Goal: Information Seeking & Learning: Learn about a topic

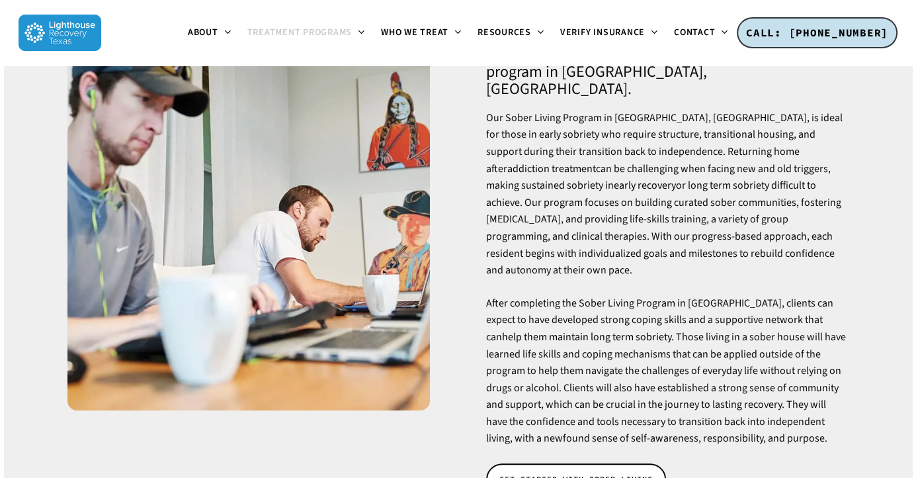
scroll to position [198, 0]
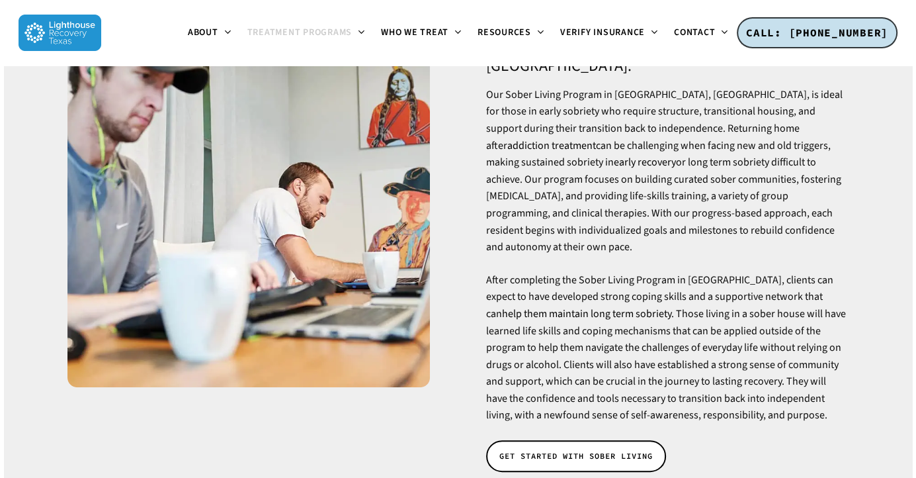
drag, startPoint x: 557, startPoint y: 369, endPoint x: 749, endPoint y: 218, distance: 244.5
click at [749, 272] on p "After completing the Sober Living Program in [GEOGRAPHIC_DATA], clients can exp…" at bounding box center [667, 348] width 363 height 152
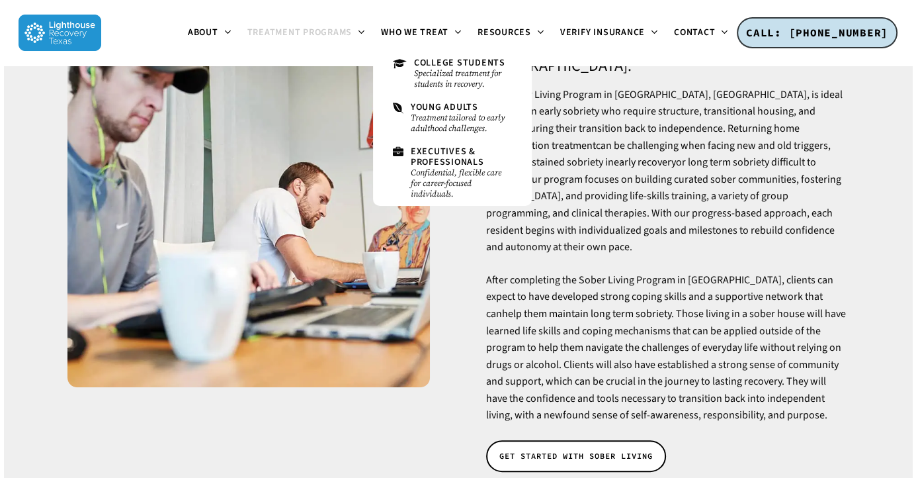
click at [638, 272] on p "After completing the Sober Living Program in [GEOGRAPHIC_DATA], clients can exp…" at bounding box center [667, 348] width 363 height 152
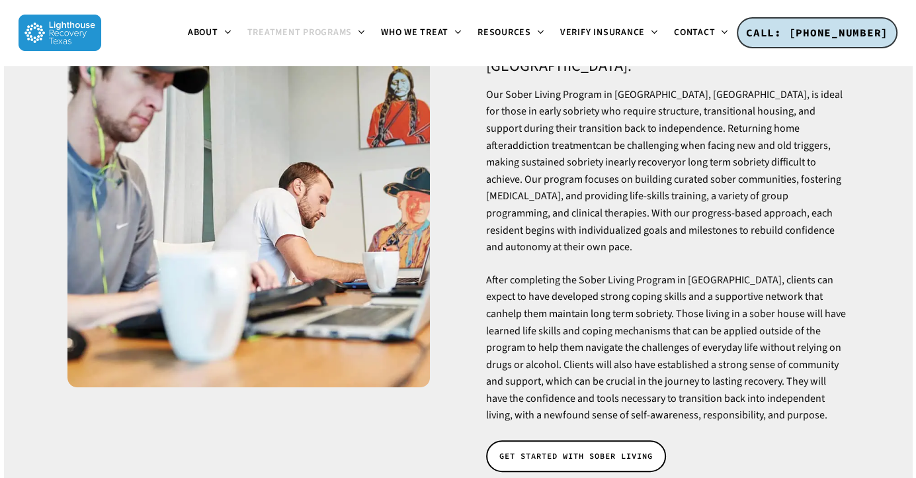
click at [741, 272] on p "After completing the Sober Living Program in [GEOGRAPHIC_DATA], clients can exp…" at bounding box center [667, 348] width 363 height 152
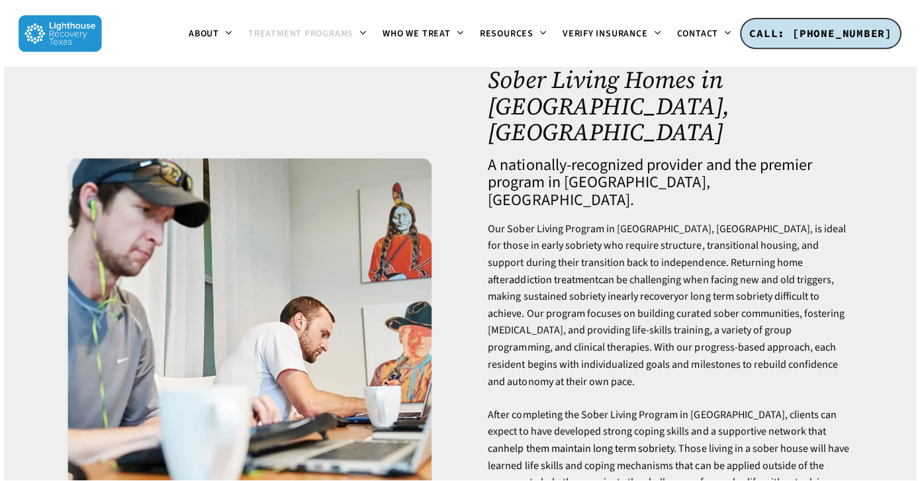
scroll to position [0, 0]
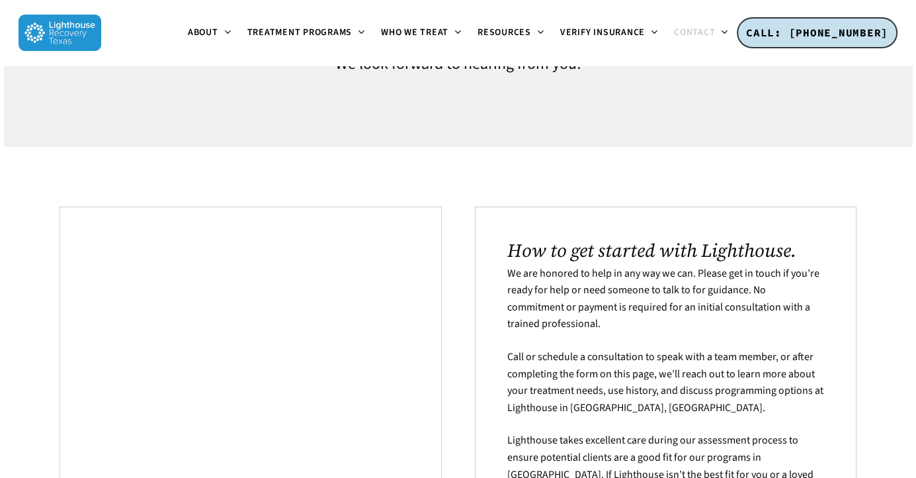
scroll to position [130, 0]
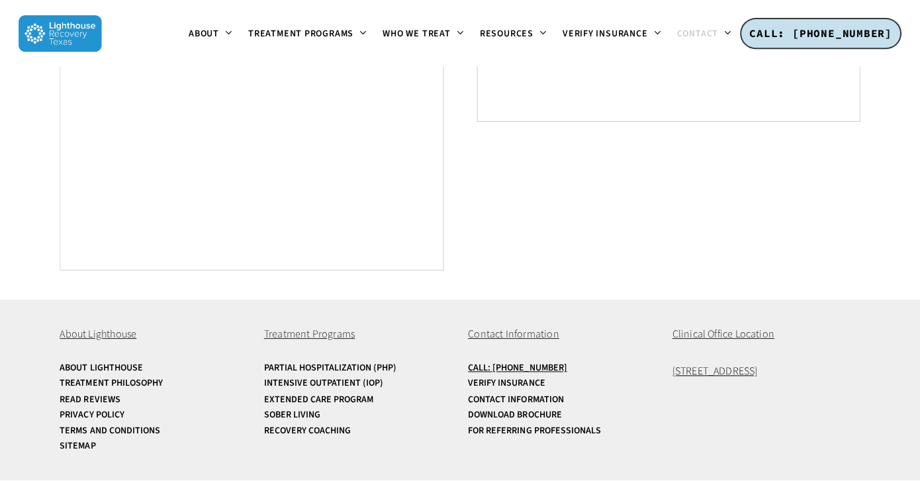
scroll to position [921, 0]
